Goal: Task Accomplishment & Management: Use online tool/utility

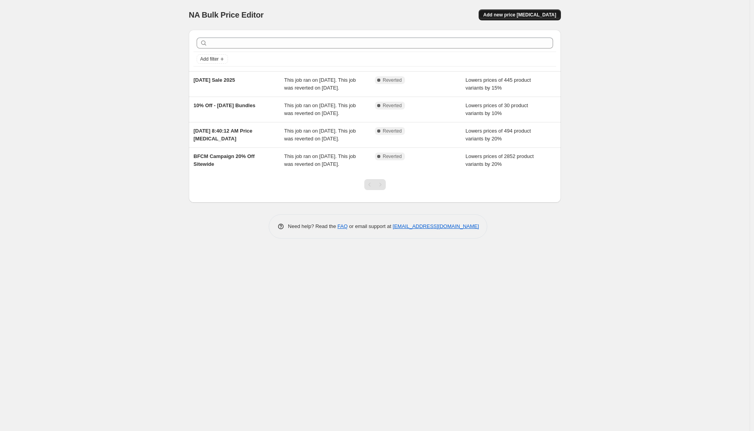
click at [540, 18] on button "Add new price [MEDICAL_DATA]" at bounding box center [519, 14] width 82 height 11
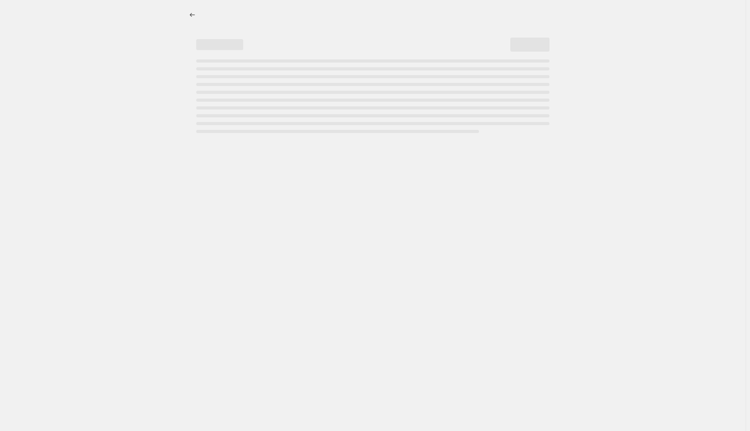
select select "percentage"
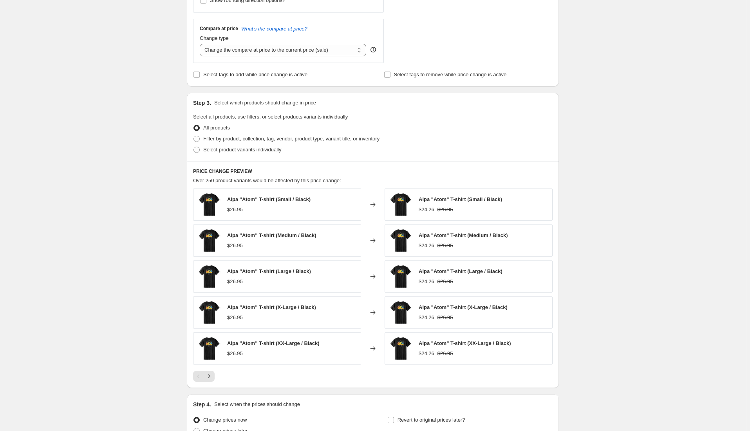
scroll to position [274, 0]
click at [205, 139] on span "Filter by product, collection, tag, vendor, product type, variant title, or inv…" at bounding box center [291, 138] width 176 height 6
click at [194, 135] on input "Filter by product, collection, tag, vendor, product type, variant title, or inv…" at bounding box center [193, 135] width 0 height 0
radio input "true"
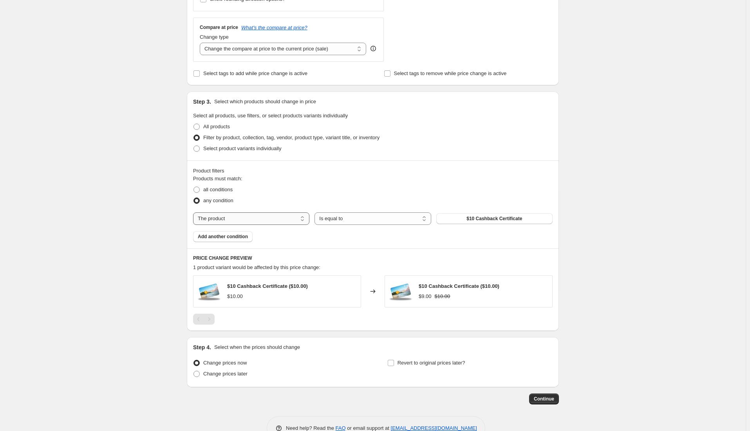
click at [270, 215] on select "The product The product's collection The product's tag The product's vendor The…" at bounding box center [251, 219] width 116 height 13
select select "collection"
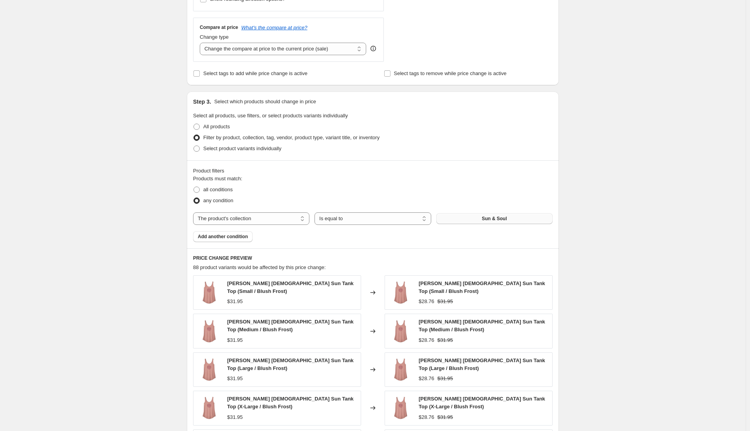
click at [485, 221] on span "Sun & Soul" at bounding box center [493, 219] width 25 height 6
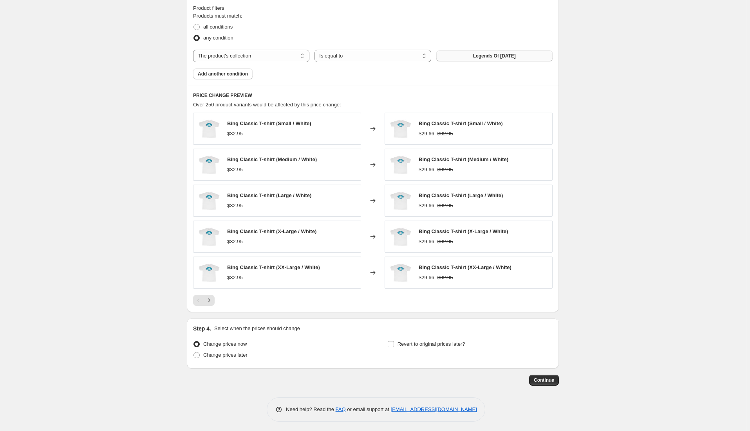
scroll to position [440, 0]
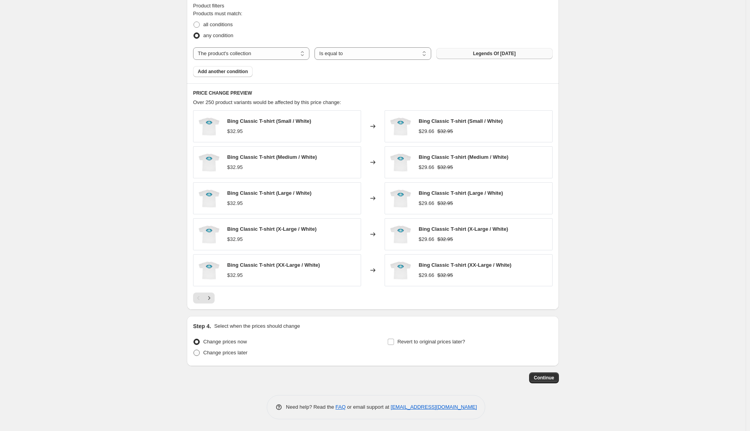
click at [224, 355] on span "Change prices later" at bounding box center [225, 353] width 44 height 6
click at [194, 350] on input "Change prices later" at bounding box center [193, 350] width 0 height 0
radio input "true"
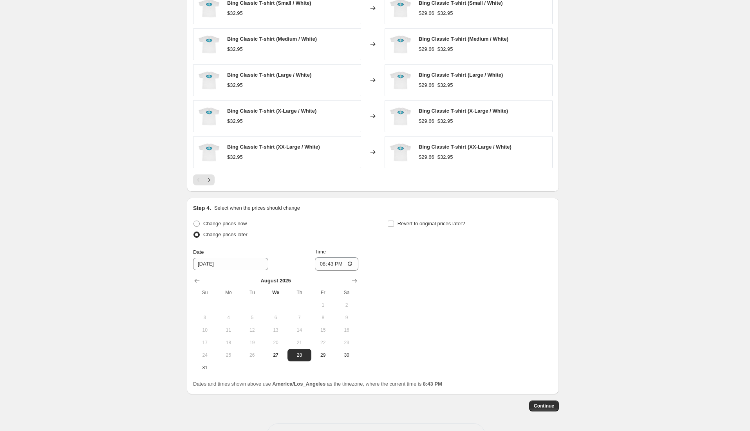
scroll to position [586, 0]
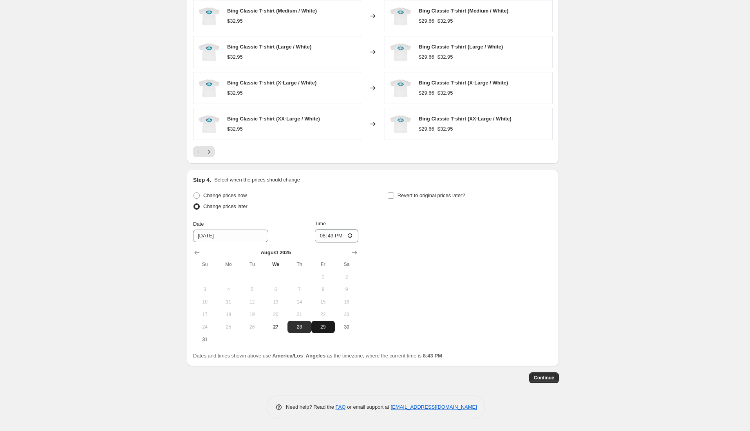
click at [323, 330] on button "29" at bounding box center [322, 327] width 23 height 13
type input "[DATE]"
click at [324, 237] on input "20:43" at bounding box center [337, 235] width 44 height 13
click at [431, 250] on div "Change prices now Change prices later Date [DATE] Time 05:[DATE] Mo Tu We Th Fr…" at bounding box center [372, 268] width 359 height 156
click at [334, 234] on input "05:30" at bounding box center [337, 235] width 44 height 13
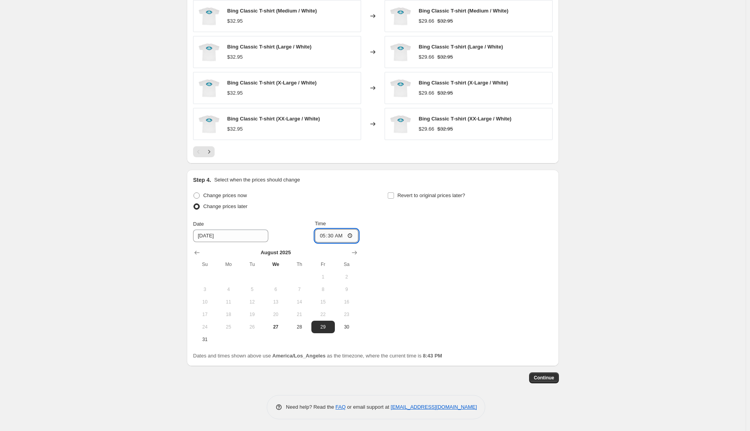
type input "05:00"
drag, startPoint x: 432, startPoint y: 248, endPoint x: 429, endPoint y: 237, distance: 11.4
click at [431, 246] on div "Change prices now Change prices later Date [DATE] Time 05:00 [DATE] Su Mo Tu We…" at bounding box center [372, 268] width 359 height 156
click at [391, 196] on input "Revert to original prices later?" at bounding box center [391, 196] width 6 height 6
checkbox input "true"
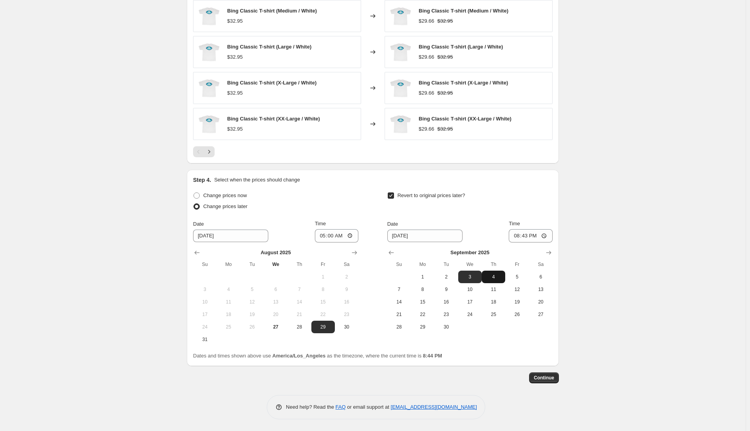
click at [492, 276] on span "4" at bounding box center [493, 277] width 17 height 6
click at [522, 276] on span "5" at bounding box center [516, 277] width 17 height 6
type input "[DATE]"
click at [516, 236] on input "20:43" at bounding box center [531, 235] width 44 height 13
click at [527, 234] on input "23:43" at bounding box center [531, 235] width 44 height 13
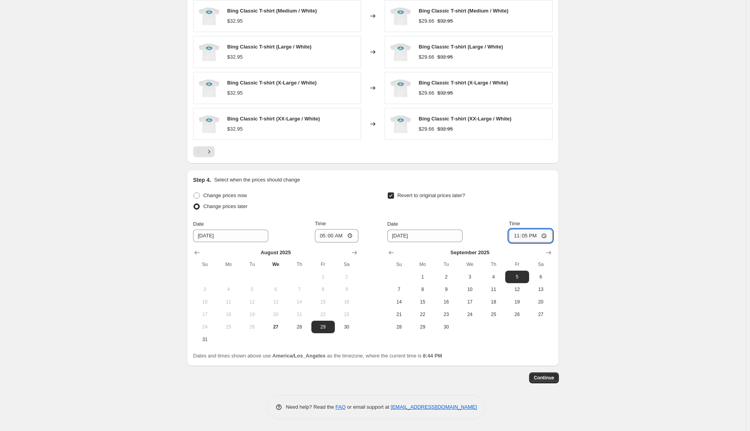
type input "23:59"
click at [508, 196] on div "Revert to original prices later?" at bounding box center [469, 201] width 165 height 23
click at [547, 375] on span "Continue" at bounding box center [544, 378] width 20 height 6
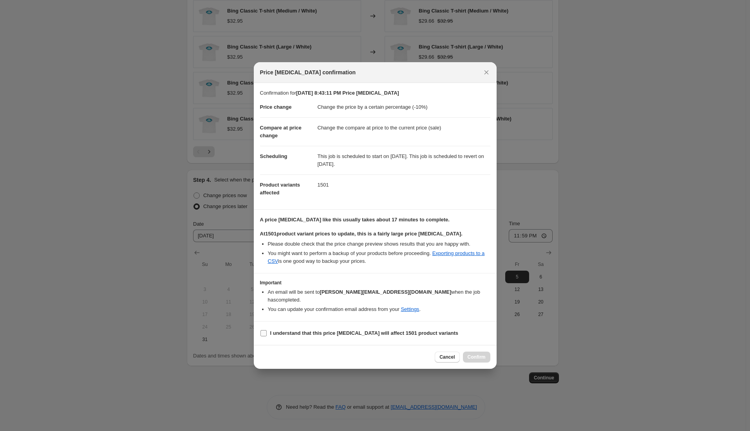
click at [262, 332] on input "I understand that this price [MEDICAL_DATA] will affect 1501 product variants" at bounding box center [263, 333] width 6 height 6
checkbox input "true"
drag, startPoint x: 449, startPoint y: 197, endPoint x: 441, endPoint y: 199, distance: 8.5
click at [449, 195] on dd "1501" at bounding box center [403, 185] width 173 height 21
click at [473, 354] on span "Confirm" at bounding box center [476, 357] width 18 height 6
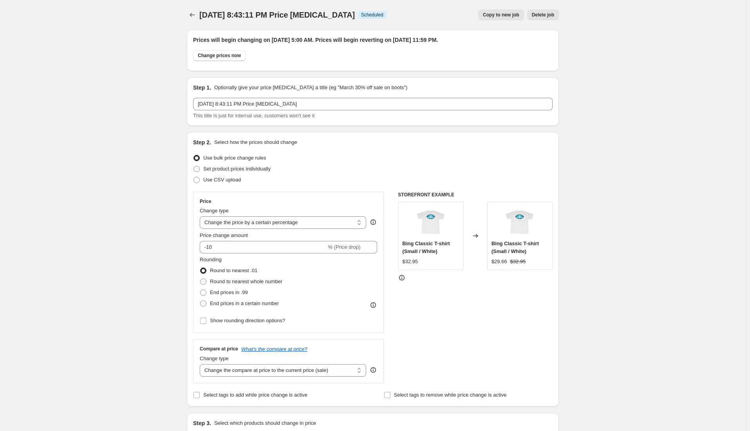
click at [309, 14] on span "[DATE] 8:43:11 PM Price [MEDICAL_DATA]" at bounding box center [276, 15] width 155 height 9
click at [233, 14] on span "[DATE] 8:43:11 PM Price [MEDICAL_DATA]" at bounding box center [276, 15] width 155 height 9
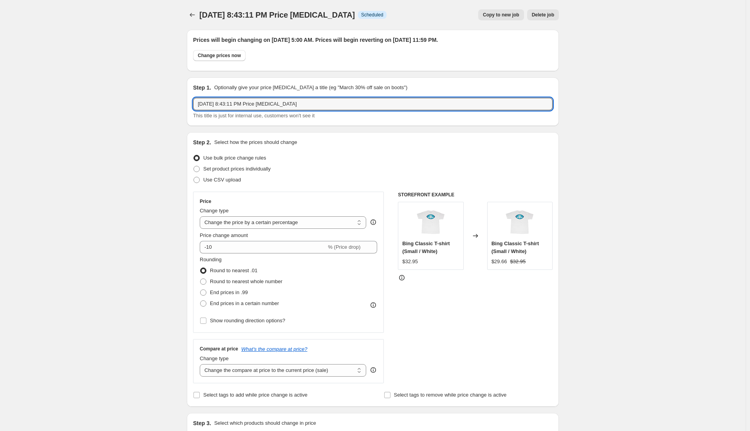
drag, startPoint x: 299, startPoint y: 108, endPoint x: 188, endPoint y: 105, distance: 111.2
click at [281, 102] on input "Legends Of [DATE]" at bounding box center [372, 104] width 359 height 13
type input "Legends Of [DATE] - 10% Off Legends Brands"
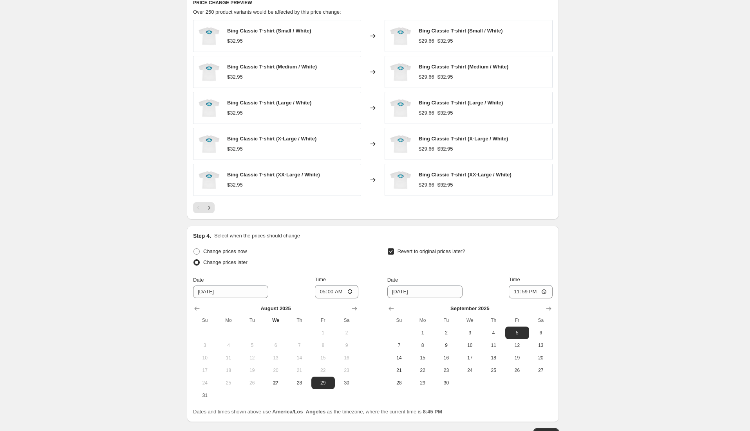
scroll to position [634, 0]
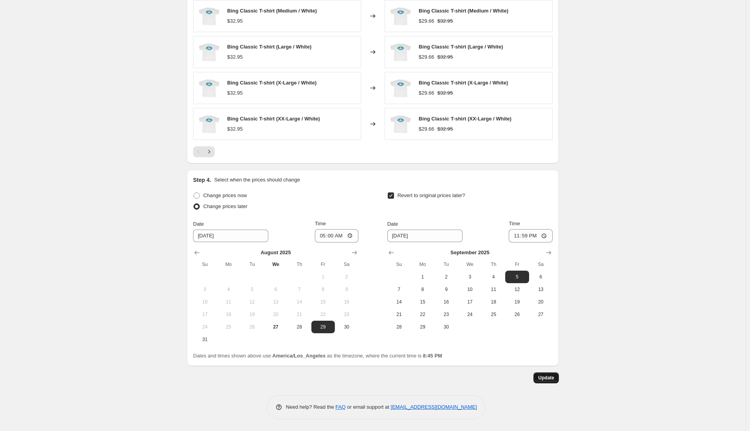
click at [554, 378] on span "Update" at bounding box center [546, 378] width 16 height 6
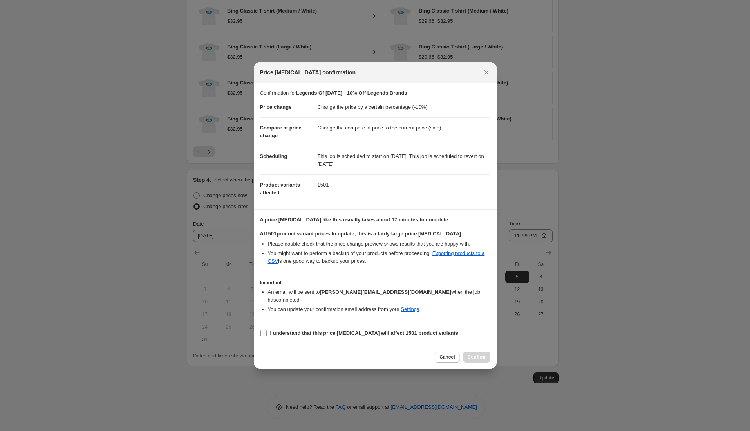
drag, startPoint x: 296, startPoint y: 332, endPoint x: 311, endPoint y: 330, distance: 15.4
click at [296, 332] on b "I understand that this price [MEDICAL_DATA] will affect 1501 product variants" at bounding box center [364, 333] width 188 height 6
click at [267, 332] on input "I understand that this price [MEDICAL_DATA] will affect 1501 product variants" at bounding box center [263, 333] width 6 height 6
checkbox input "true"
click at [476, 354] on span "Confirm" at bounding box center [476, 357] width 18 height 6
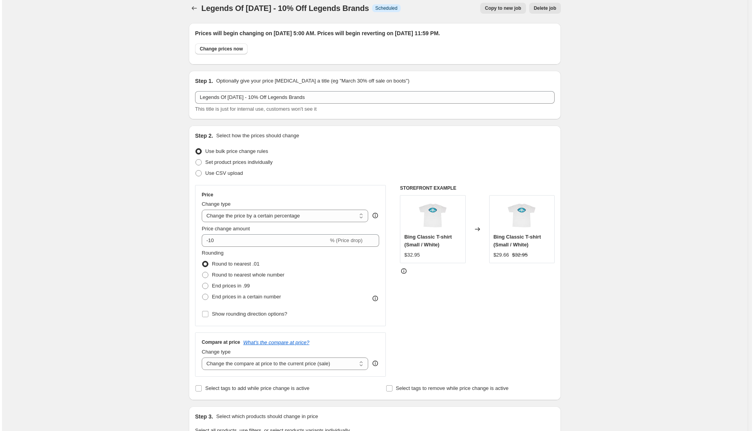
scroll to position [0, 0]
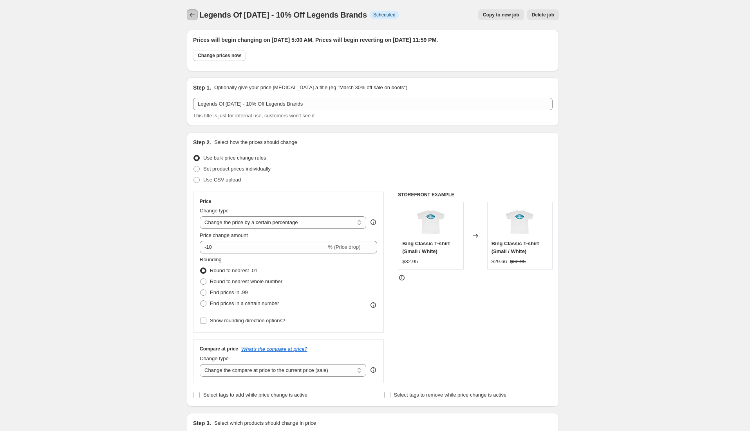
click at [190, 14] on button "Price change jobs" at bounding box center [192, 14] width 11 height 11
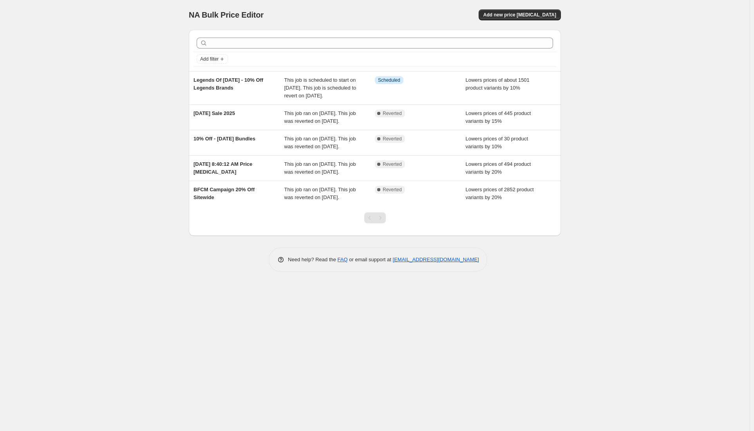
click at [658, 104] on div "NA Bulk Price Editor. This page is ready NA Bulk Price Editor Add new price [ME…" at bounding box center [374, 215] width 749 height 431
drag, startPoint x: 671, startPoint y: 40, endPoint x: 635, endPoint y: 45, distance: 37.1
click at [670, 40] on div "NA Bulk Price Editor. This page is ready NA Bulk Price Editor Add new price [ME…" at bounding box center [374, 215] width 749 height 431
